Goal: Task Accomplishment & Management: Manage account settings

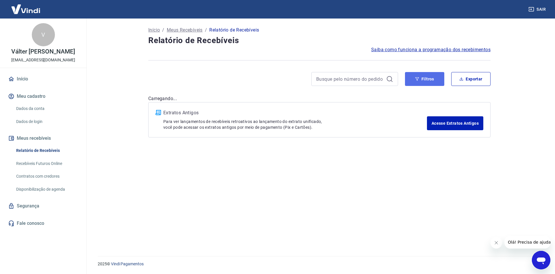
drag, startPoint x: 427, startPoint y: 81, endPoint x: 423, endPoint y: 80, distance: 3.6
click at [426, 80] on button "Filtros" at bounding box center [424, 79] width 39 height 14
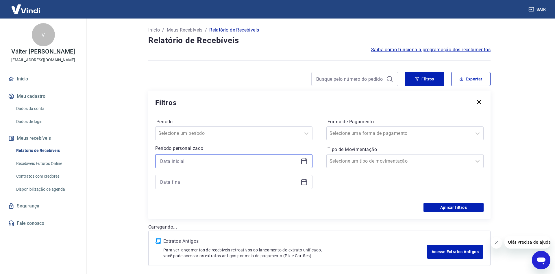
click at [188, 162] on input at bounding box center [229, 161] width 138 height 9
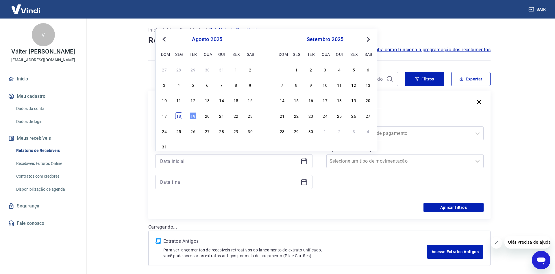
click at [179, 117] on div "18" at bounding box center [178, 115] width 7 height 7
type input "[DATE]"
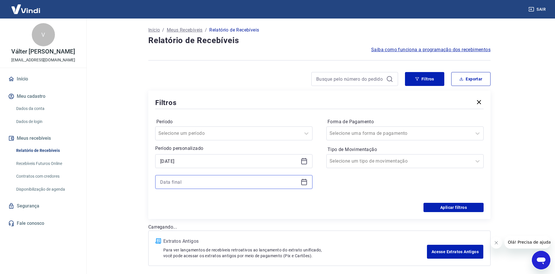
click at [175, 179] on input at bounding box center [229, 182] width 138 height 9
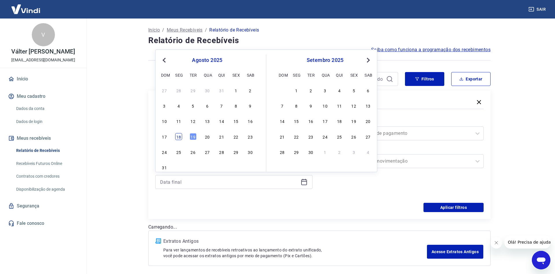
click at [178, 136] on div "18" at bounding box center [178, 136] width 7 height 7
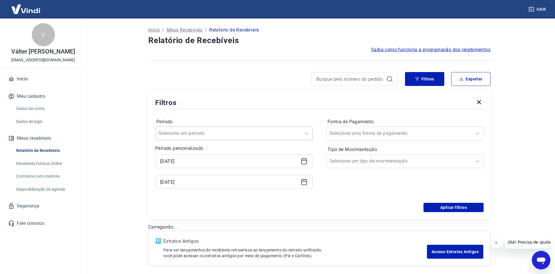
type input "[DATE]"
click at [378, 134] on input "Forma de Pagamento" at bounding box center [359, 133] width 58 height 7
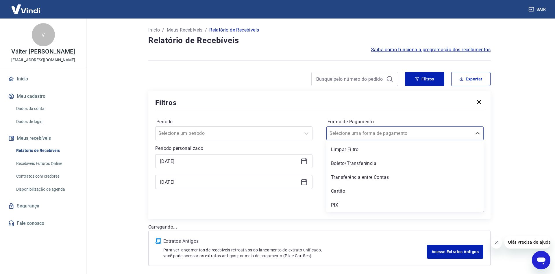
drag, startPoint x: 340, startPoint y: 207, endPoint x: 366, endPoint y: 207, distance: 26.0
click at [340, 206] on div "PIX" at bounding box center [405, 205] width 157 height 12
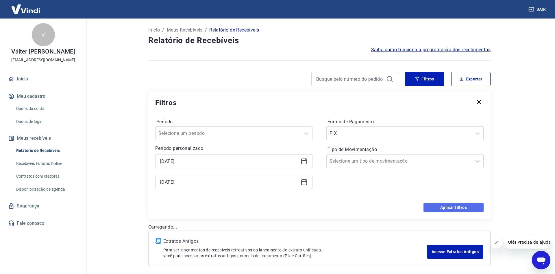
click at [453, 206] on button "Aplicar filtros" at bounding box center [454, 207] width 60 height 9
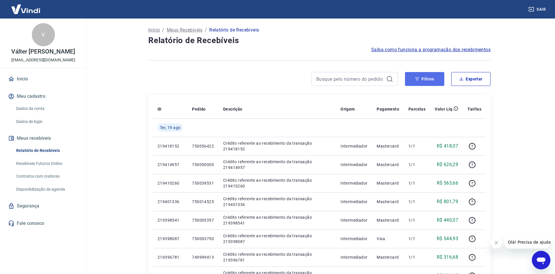
click at [420, 80] on button "Filtros" at bounding box center [424, 79] width 39 height 14
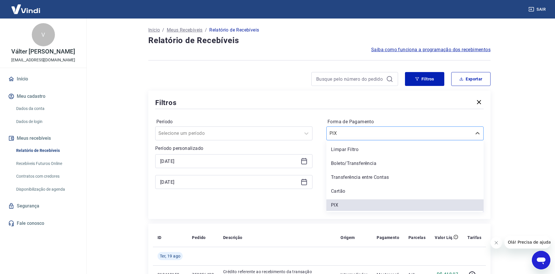
drag, startPoint x: 357, startPoint y: 136, endPoint x: 354, endPoint y: 134, distance: 3.9
click at [357, 135] on input "Forma de Pagamento" at bounding box center [359, 133] width 58 height 7
click at [346, 164] on div "Boleto/Transferência" at bounding box center [405, 164] width 157 height 12
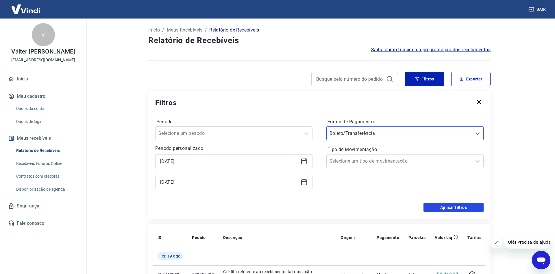
click at [451, 209] on button "Aplicar filtros" at bounding box center [454, 207] width 60 height 9
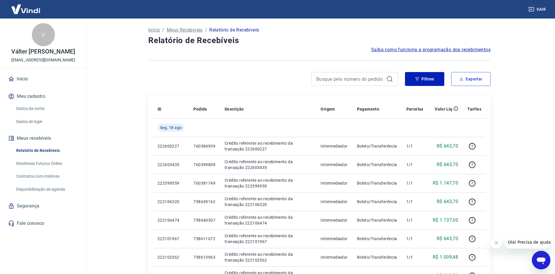
click at [468, 76] on button "Exportar" at bounding box center [470, 79] width 39 height 14
type input "[DATE]"
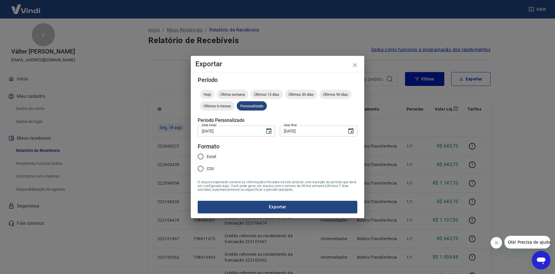
click at [207, 155] on span "Excel" at bounding box center [211, 157] width 9 height 6
click at [207, 155] on input "Excel" at bounding box center [201, 156] width 12 height 12
radio input "true"
drag, startPoint x: 248, startPoint y: 207, endPoint x: 255, endPoint y: 205, distance: 6.6
click at [248, 206] on button "Exportar" at bounding box center [278, 207] width 160 height 12
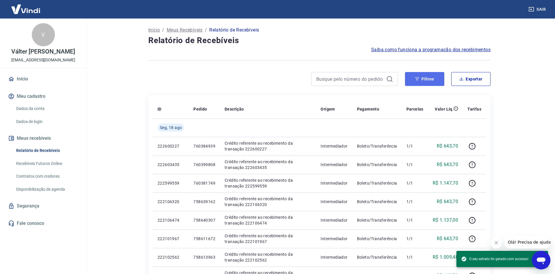
click at [427, 74] on button "Filtros" at bounding box center [424, 79] width 39 height 14
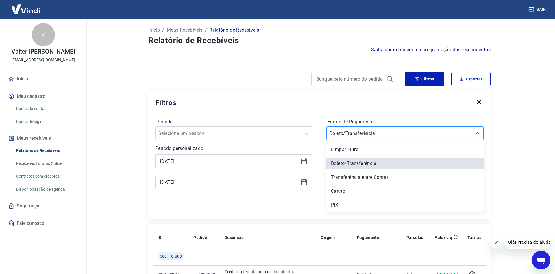
click at [346, 134] on input "Forma de Pagamento" at bounding box center [359, 133] width 58 height 7
drag, startPoint x: 331, startPoint y: 205, endPoint x: 415, endPoint y: 161, distance: 94.8
click at [331, 204] on div "PIX" at bounding box center [405, 205] width 157 height 12
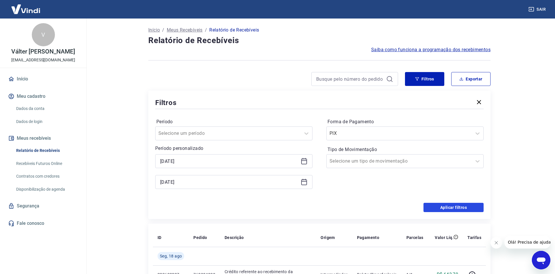
drag, startPoint x: 457, startPoint y: 208, endPoint x: 493, endPoint y: 58, distance: 154.3
click at [457, 208] on button "Aplicar filtros" at bounding box center [454, 207] width 60 height 9
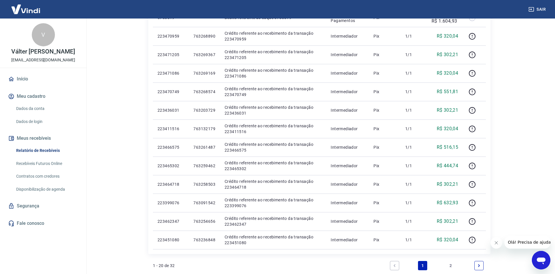
scroll to position [328, 0]
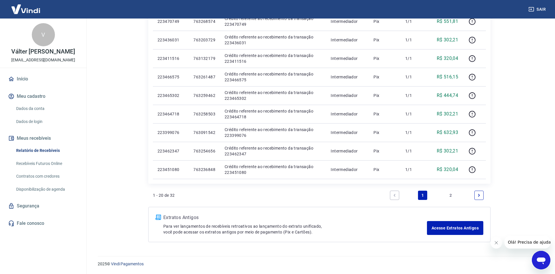
click at [449, 195] on link "2" at bounding box center [451, 195] width 9 height 9
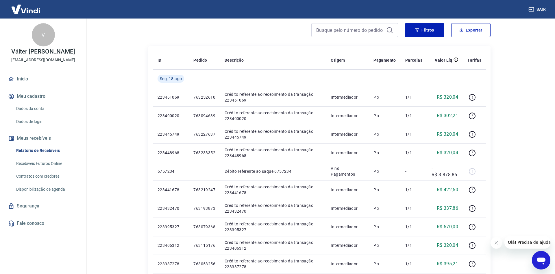
scroll to position [59, 0]
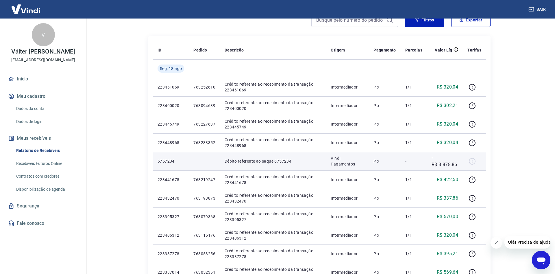
click at [452, 163] on p "-R$ 3.878,86" at bounding box center [445, 161] width 27 height 14
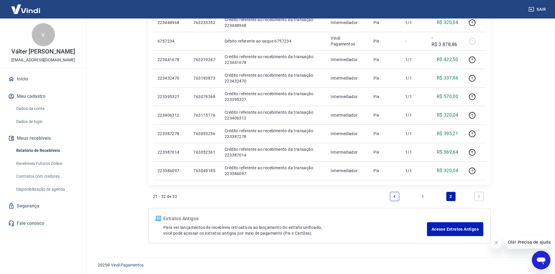
scroll to position [180, 0]
click at [425, 195] on link "1" at bounding box center [422, 195] width 9 height 9
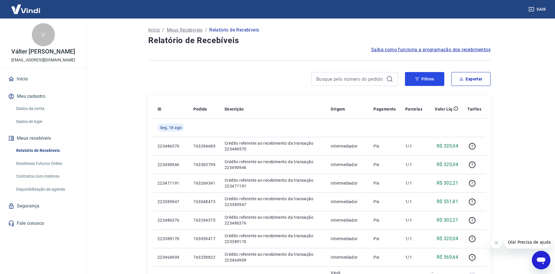
drag, startPoint x: 430, startPoint y: 78, endPoint x: 403, endPoint y: 87, distance: 28.2
click at [430, 78] on button "Filtros" at bounding box center [424, 79] width 39 height 14
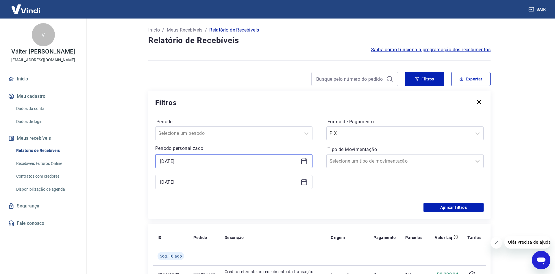
click at [223, 158] on input "[DATE]" at bounding box center [229, 161] width 138 height 9
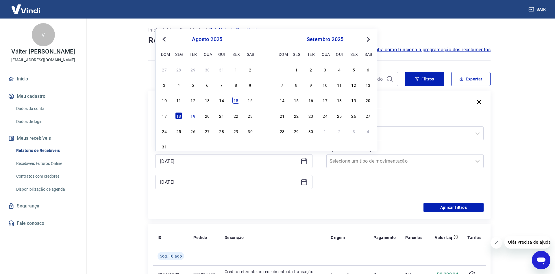
click at [237, 100] on div "15" at bounding box center [236, 100] width 7 height 7
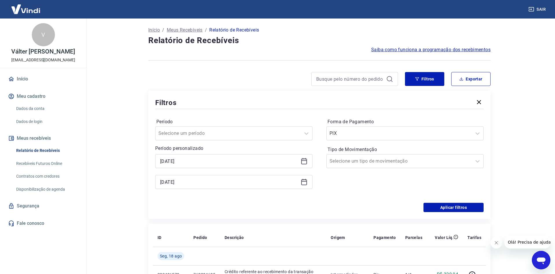
type input "[DATE]"
click at [445, 208] on button "Aplicar filtros" at bounding box center [454, 207] width 60 height 9
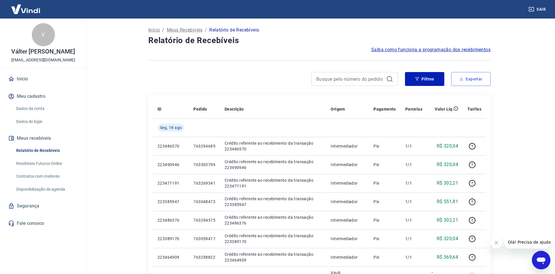
click at [471, 75] on button "Exportar" at bounding box center [470, 79] width 39 height 14
type input "[DATE]"
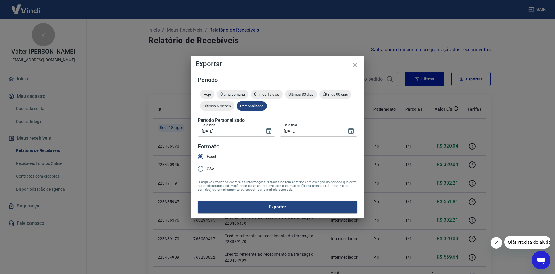
drag, startPoint x: 271, startPoint y: 206, endPoint x: 294, endPoint y: 204, distance: 22.9
click at [271, 206] on button "Exportar" at bounding box center [278, 207] width 160 height 12
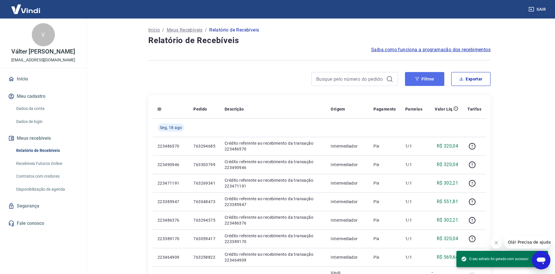
click at [423, 76] on button "Filtros" at bounding box center [424, 79] width 39 height 14
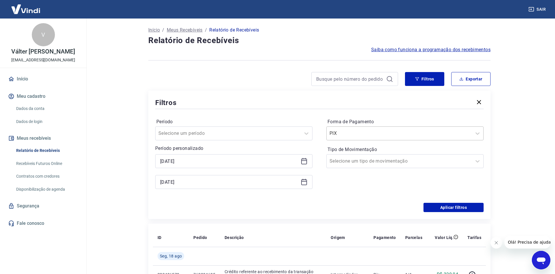
click at [353, 128] on div "PIX" at bounding box center [405, 133] width 157 height 14
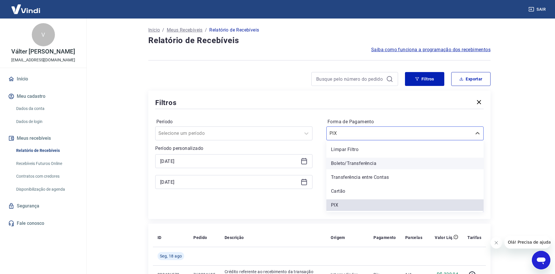
click at [353, 162] on div "Boleto/Transferência" at bounding box center [405, 164] width 157 height 12
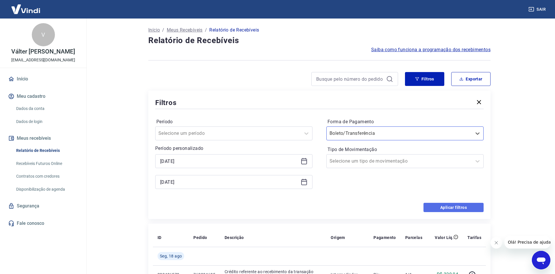
click at [463, 209] on button "Aplicar filtros" at bounding box center [454, 207] width 60 height 9
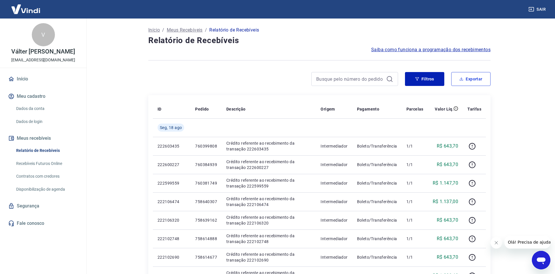
click at [471, 80] on button "Exportar" at bounding box center [470, 79] width 39 height 14
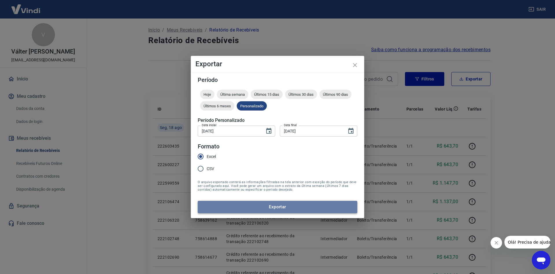
click at [241, 209] on button "Exportar" at bounding box center [278, 207] width 160 height 12
